Goal: Book appointment/travel/reservation

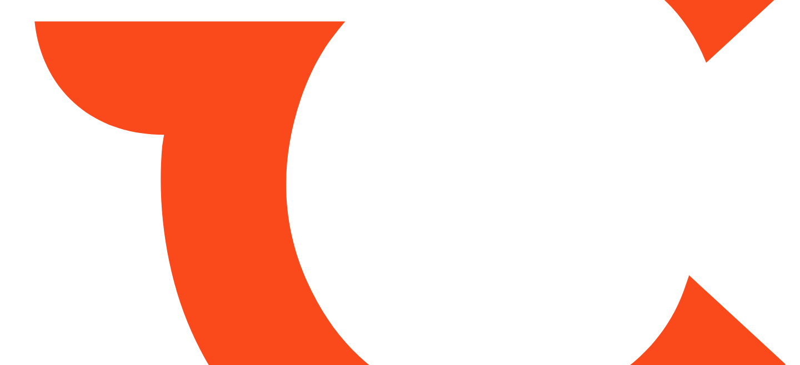
type input "*****"
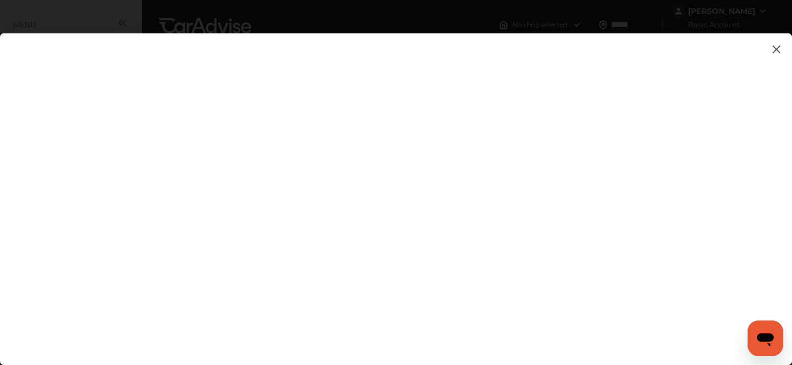
click at [774, 52] on img at bounding box center [776, 49] width 13 height 14
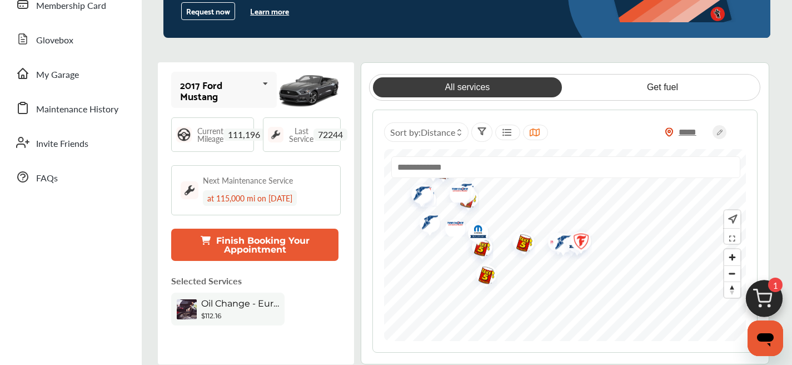
scroll to position [230, 0]
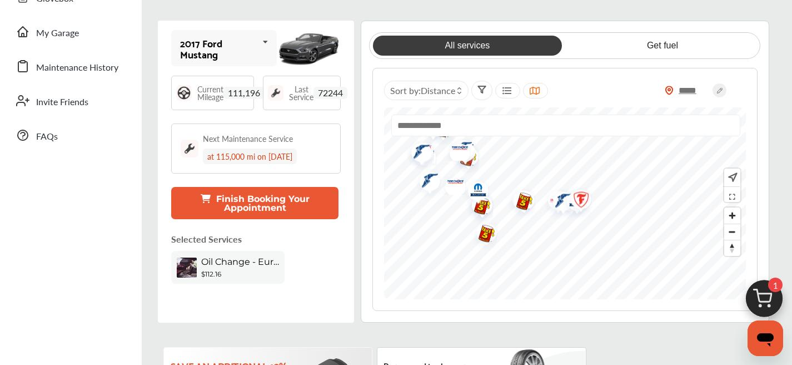
click at [263, 209] on button "Finish Booking Your Appointment" at bounding box center [254, 203] width 167 height 32
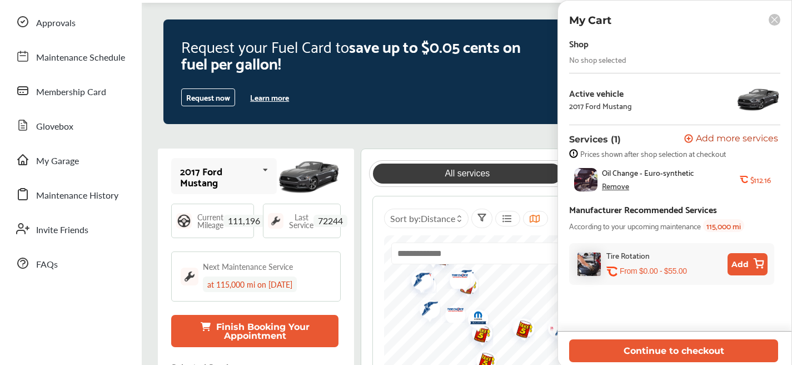
scroll to position [0, 0]
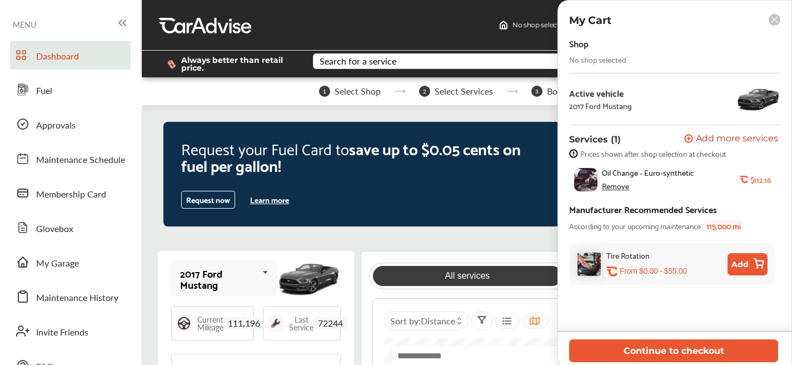
click at [622, 188] on div "Remove" at bounding box center [615, 185] width 27 height 9
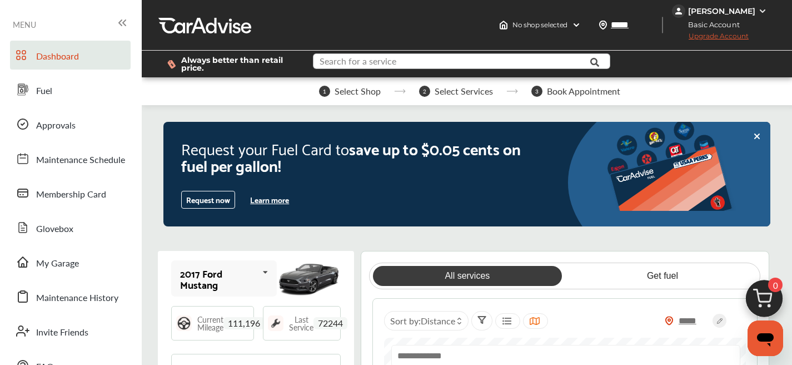
click at [345, 68] on input "text" at bounding box center [454, 62] width 280 height 17
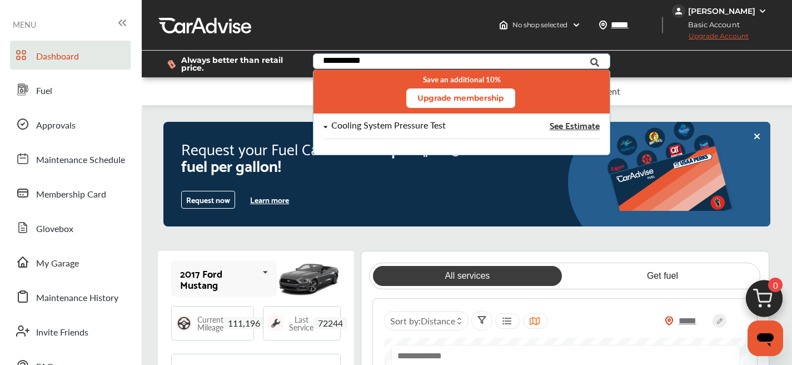
type input "**********"
click at [406, 131] on div "Cooling System Pressure Test See Estimate" at bounding box center [461, 130] width 276 height 18
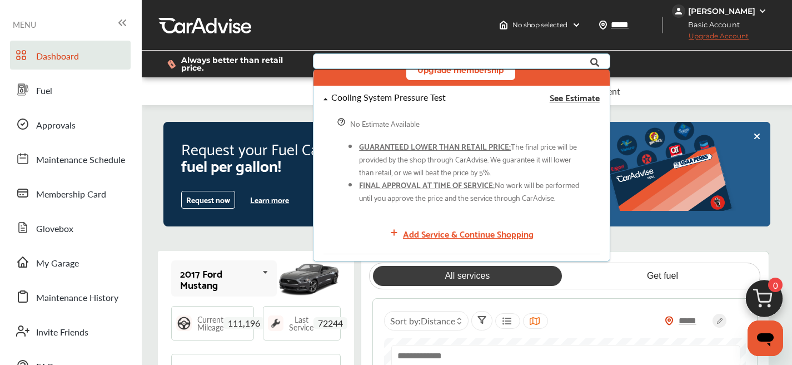
scroll to position [49, 0]
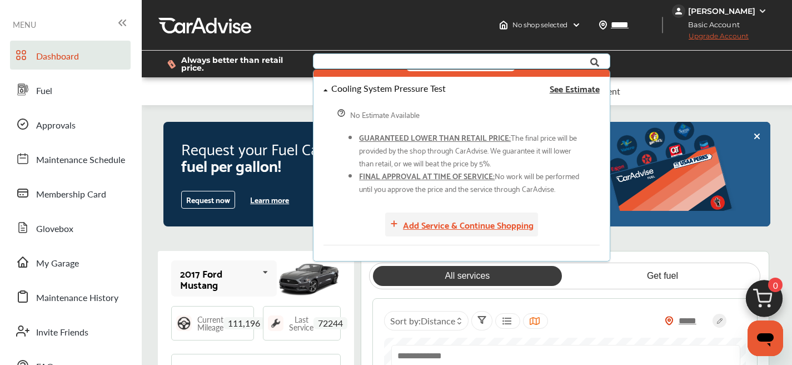
click at [430, 226] on div "Add Service & Continue Shopping" at bounding box center [468, 224] width 131 height 15
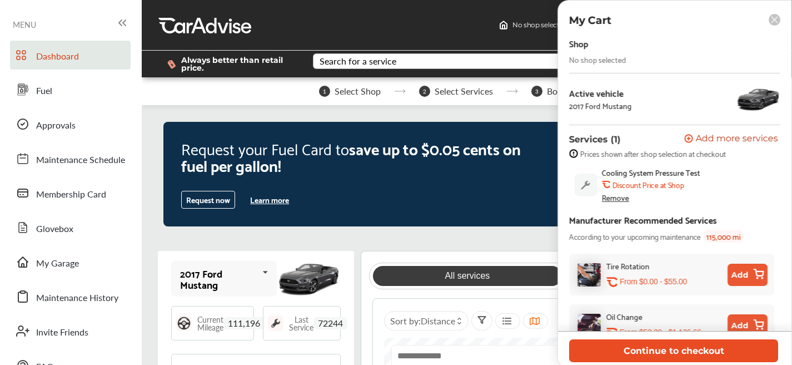
click at [623, 347] on button "Continue to checkout" at bounding box center [673, 350] width 209 height 23
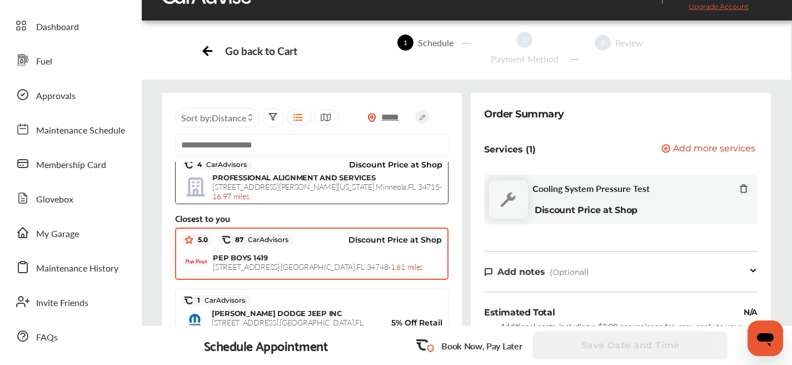
scroll to position [196, 0]
click at [326, 257] on div "PEP BOYS 1419 [STREET_ADDRESS] - 1.61 miles" at bounding box center [327, 262] width 229 height 18
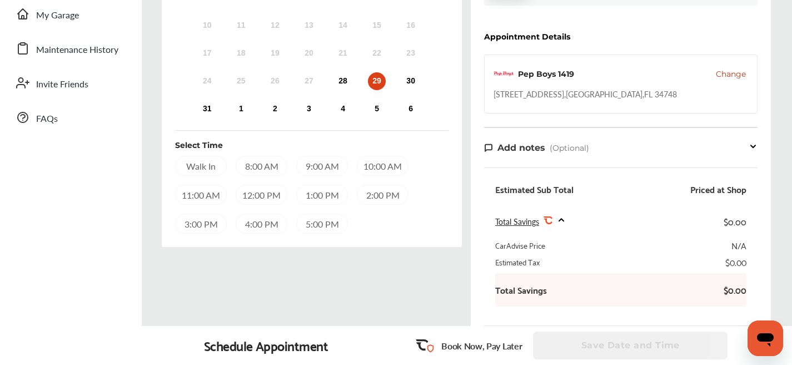
scroll to position [232, 0]
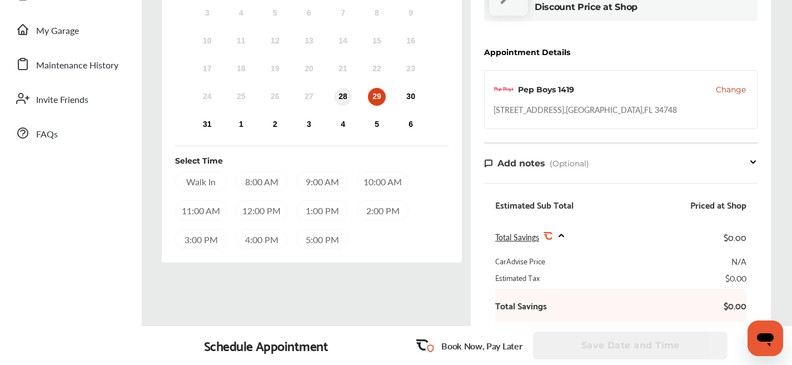
click at [346, 103] on div "28" at bounding box center [343, 97] width 18 height 18
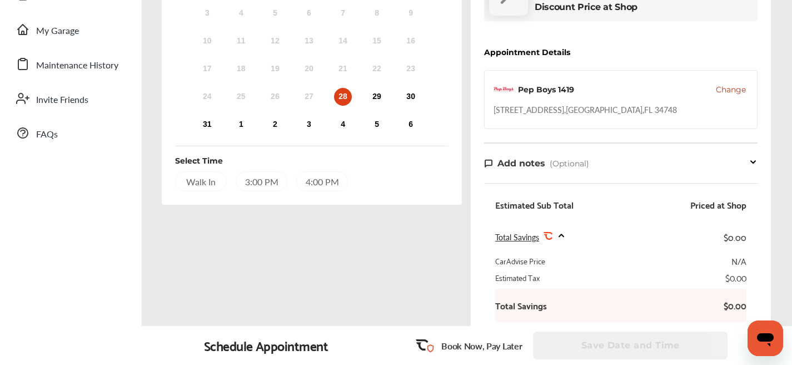
click at [236, 174] on div "Walk In 3:00 PM 4:00 PM" at bounding box center [311, 181] width 273 height 20
click at [248, 183] on div "3:00 PM" at bounding box center [262, 181] width 52 height 20
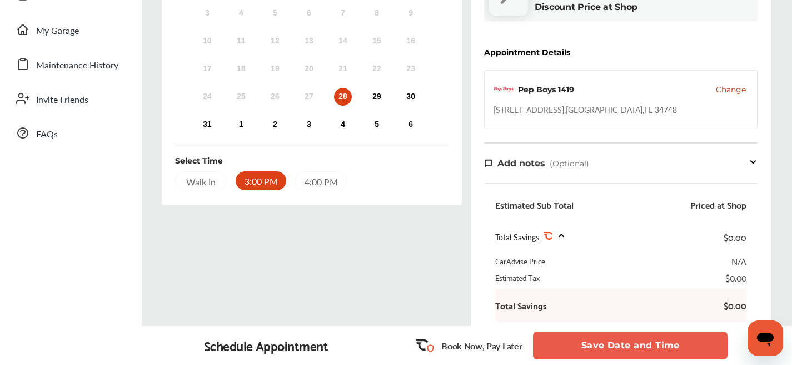
click at [603, 349] on button "Save Date and Time" at bounding box center [630, 345] width 195 height 28
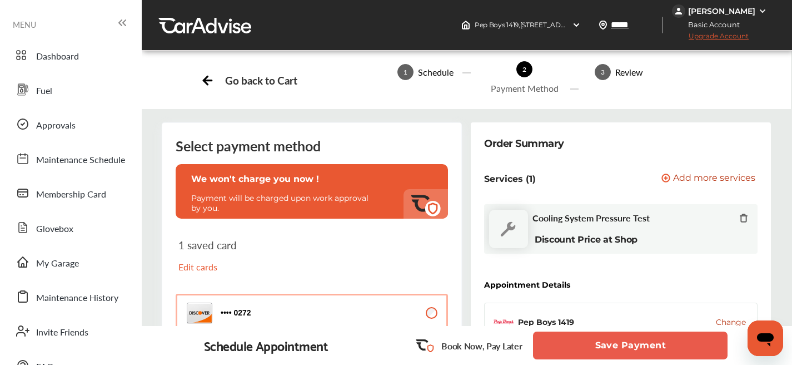
click at [597, 346] on button "Save Payment" at bounding box center [630, 345] width 195 height 28
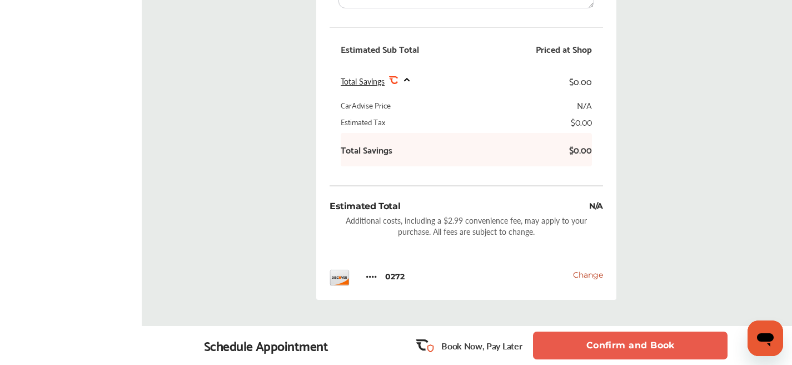
scroll to position [566, 0]
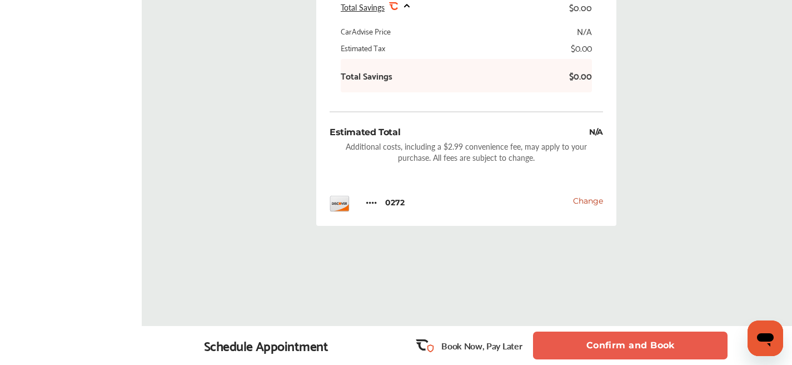
click at [610, 341] on button "Confirm and Book" at bounding box center [630, 345] width 195 height 28
